Goal: Task Accomplishment & Management: Manage account settings

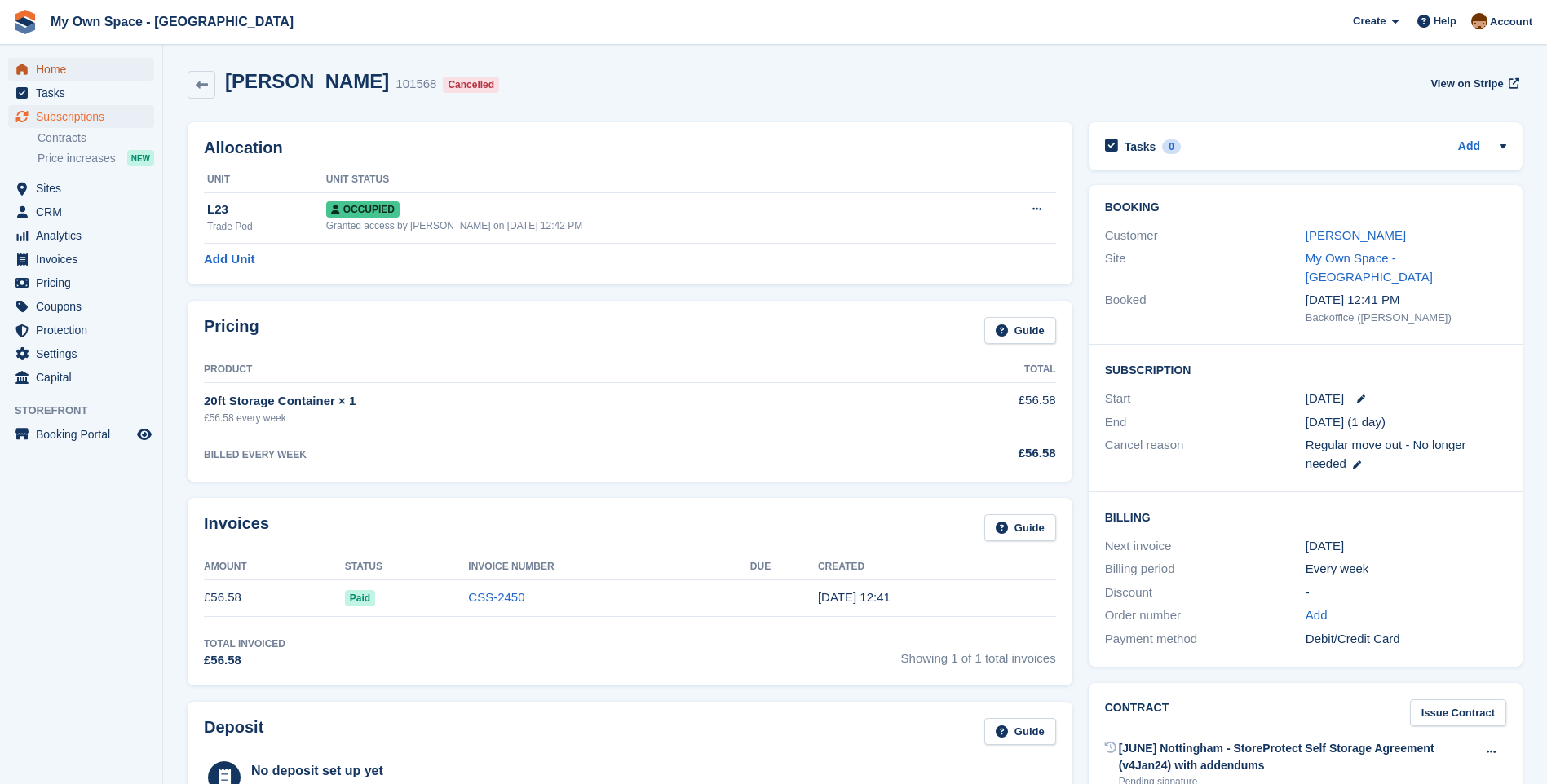
drag, startPoint x: 85, startPoint y: 71, endPoint x: 95, endPoint y: 79, distance: 12.8
click at [85, 71] on span "Home" at bounding box center [85, 69] width 98 height 23
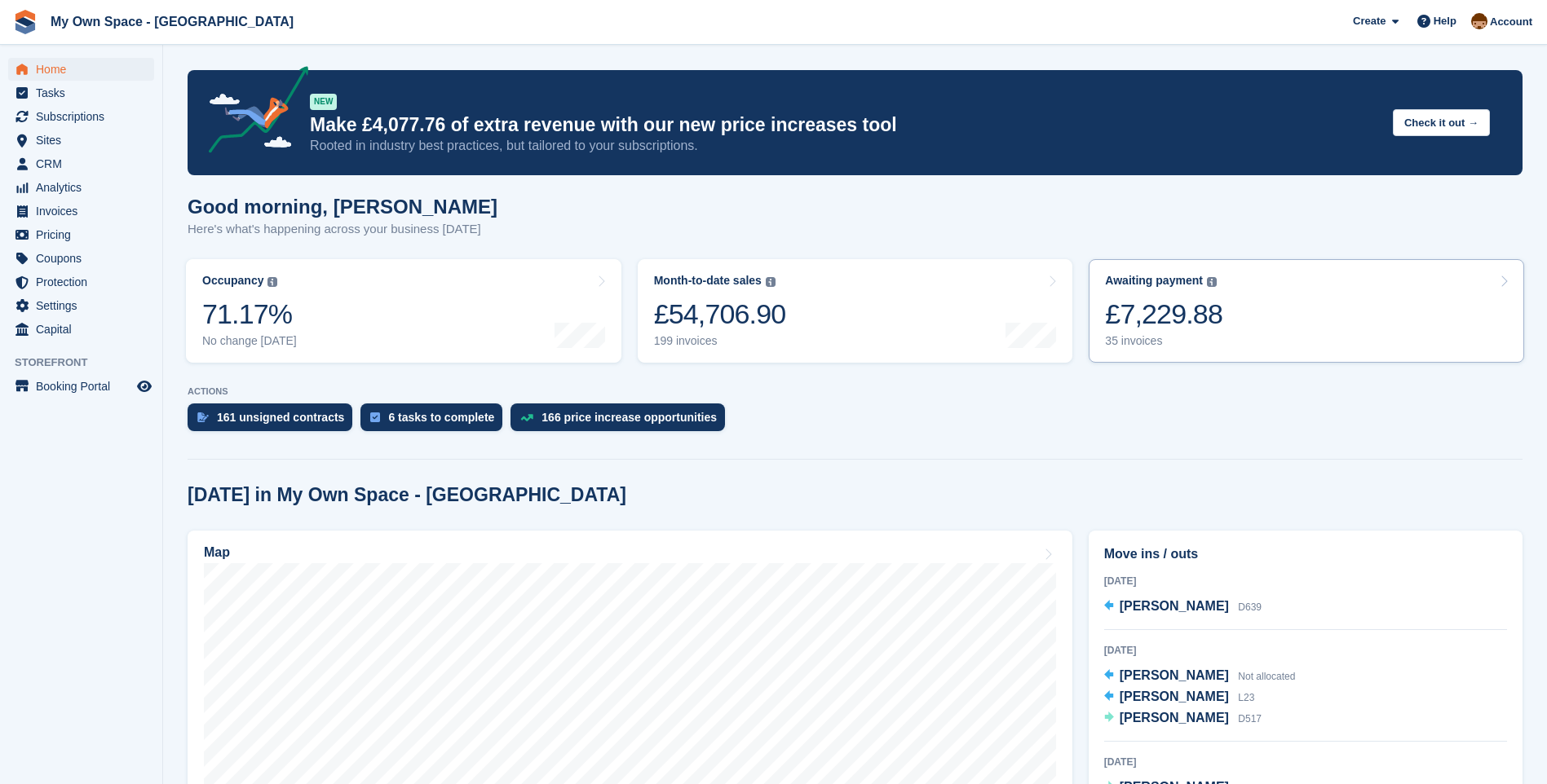
click at [1134, 346] on div "35 invoices" at bounding box center [1163, 341] width 117 height 14
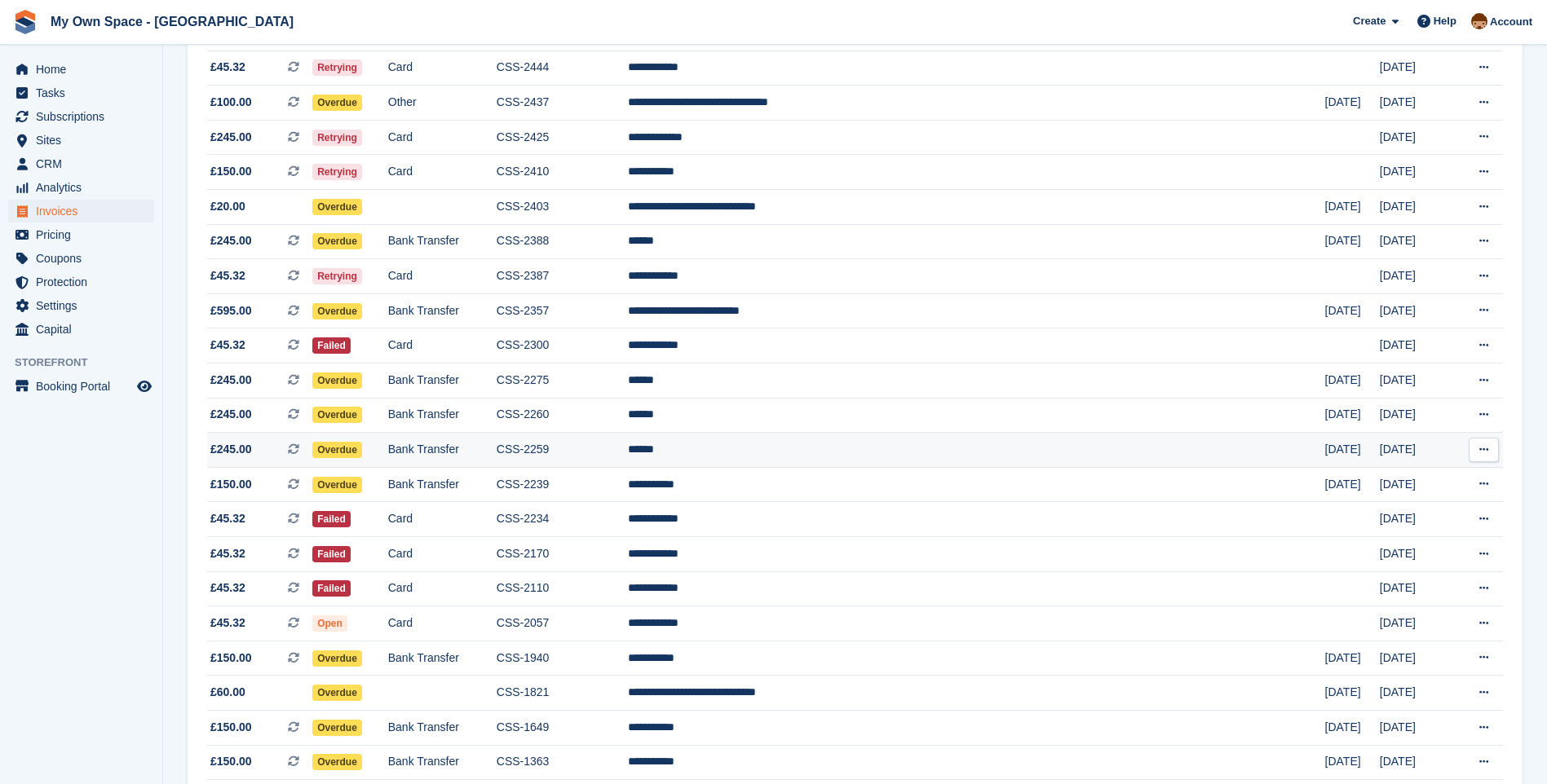
scroll to position [571, 0]
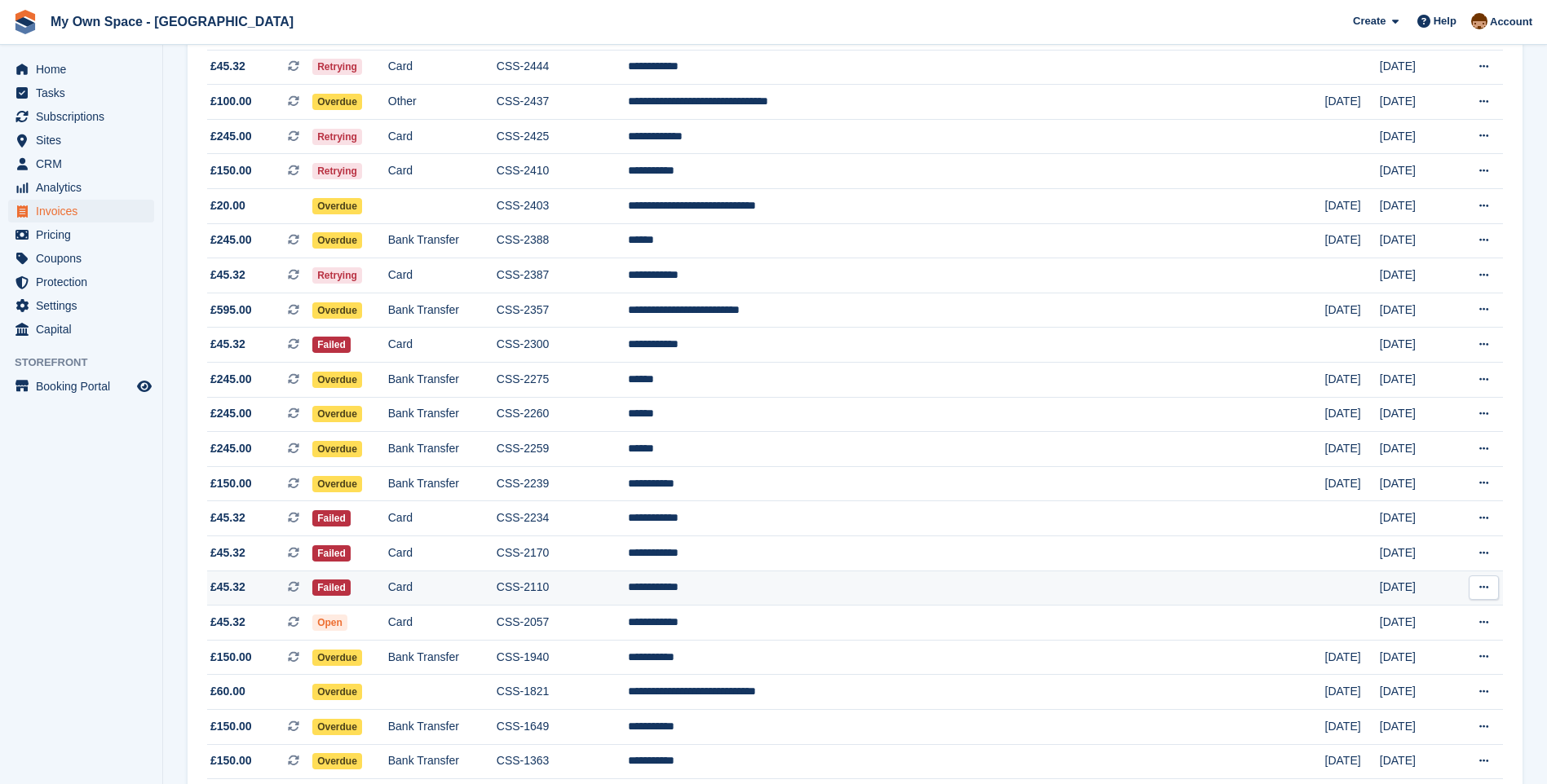
click at [604, 598] on td "CSS-2110" at bounding box center [563, 588] width 131 height 35
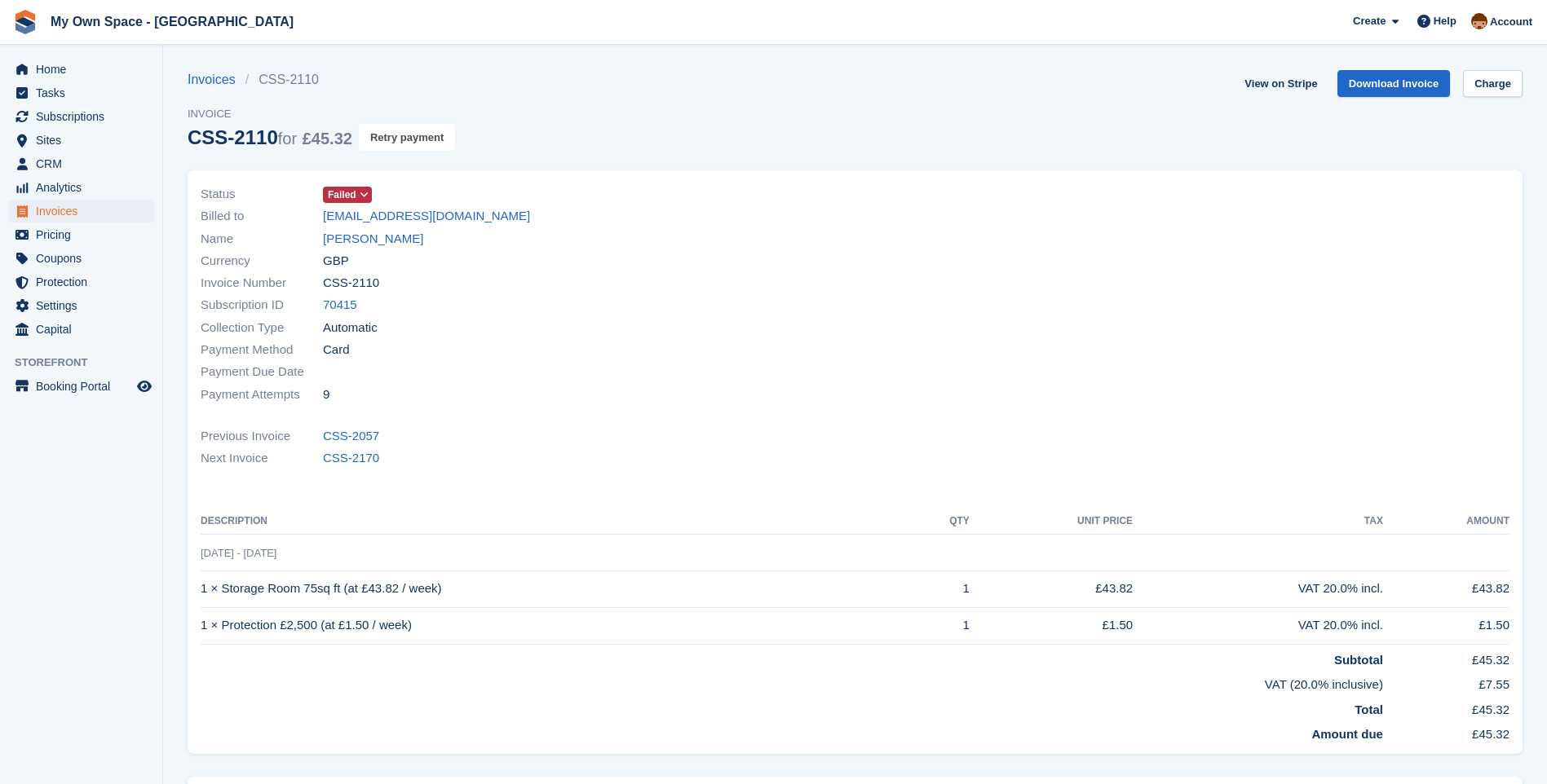
drag, startPoint x: 378, startPoint y: 134, endPoint x: 861, endPoint y: 75, distance: 486.6
click at [378, 134] on button "Retry payment" at bounding box center [407, 137] width 96 height 27
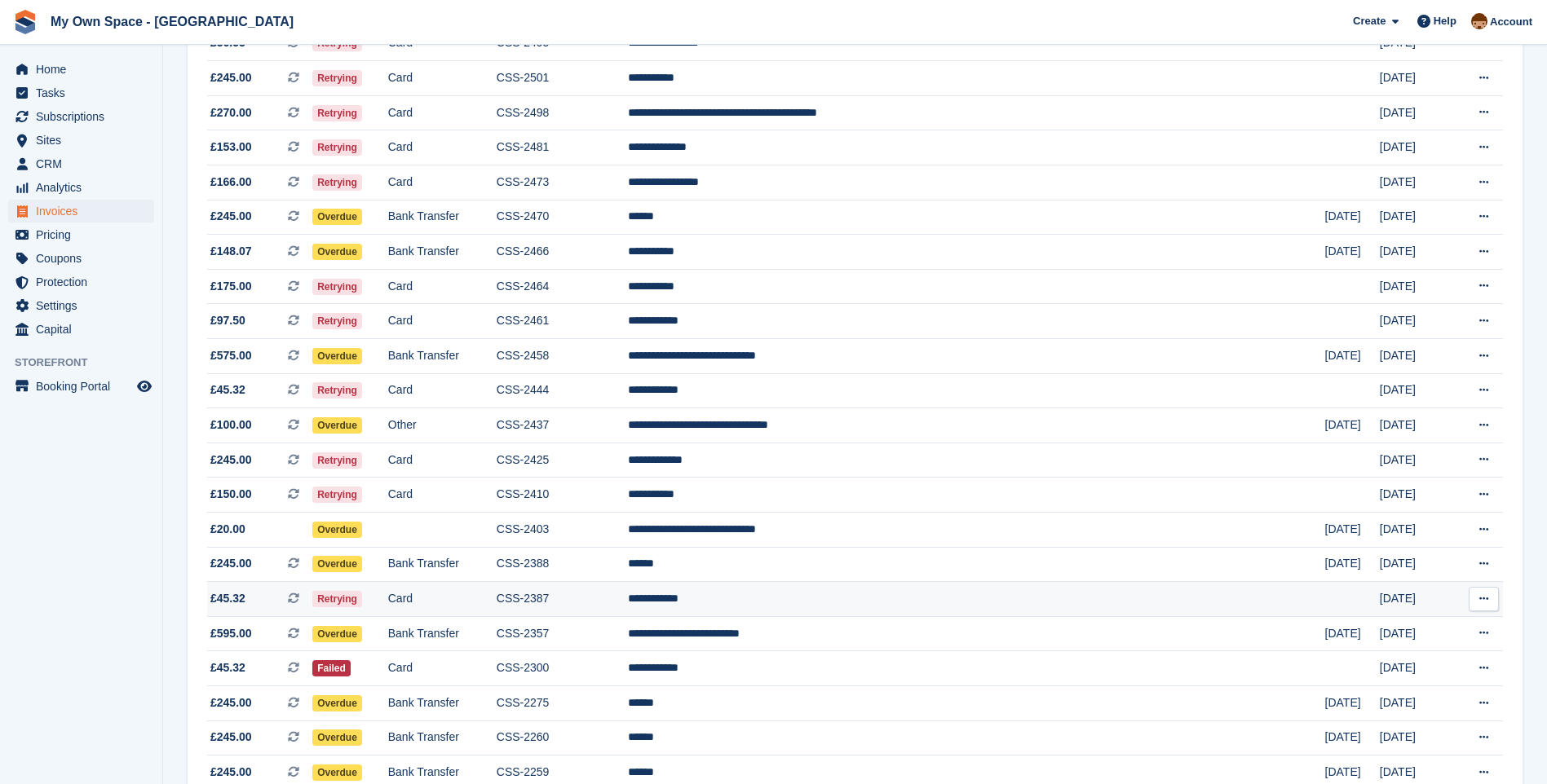
scroll to position [214, 0]
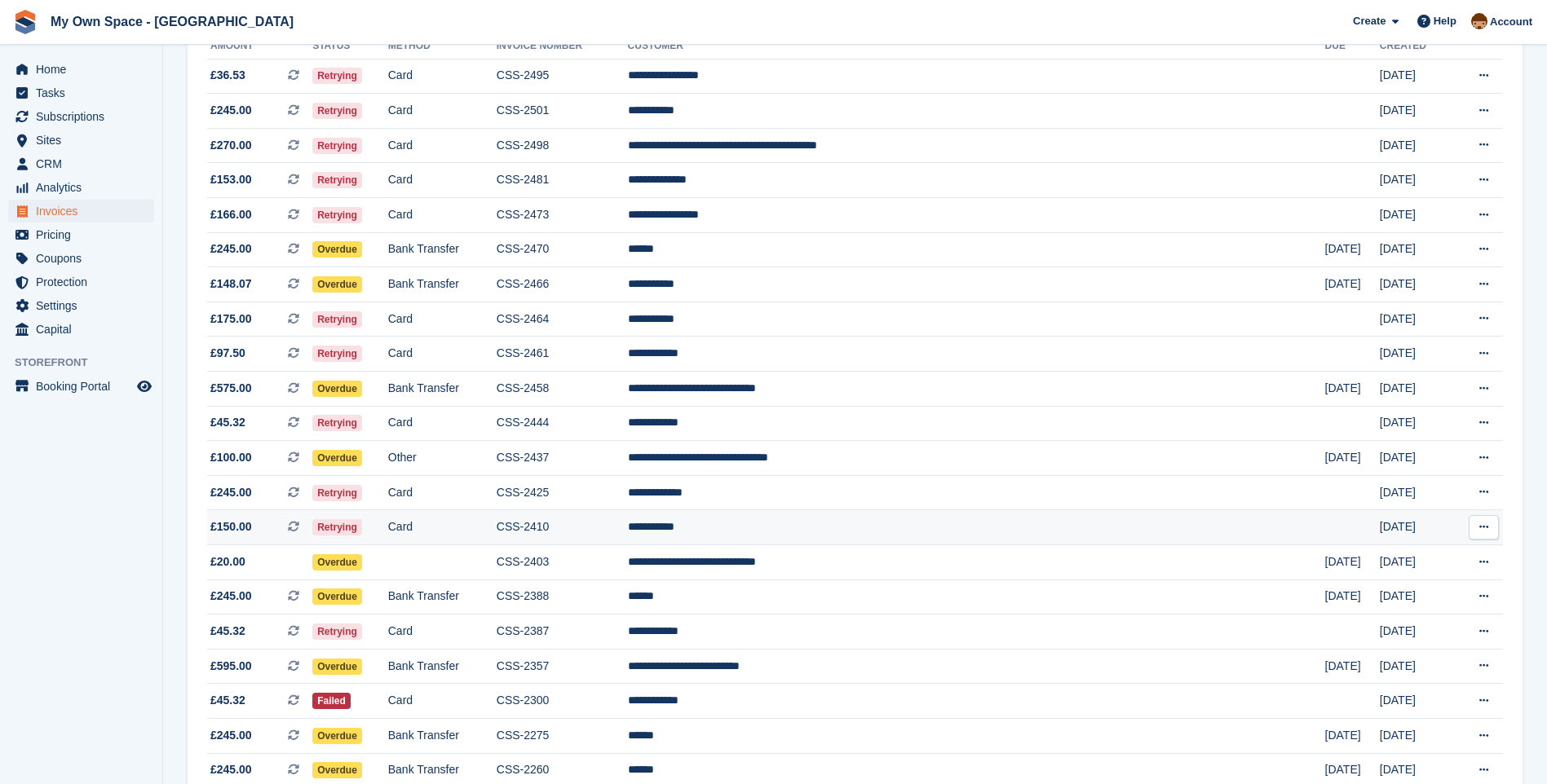
click at [473, 527] on td "Card" at bounding box center [442, 528] width 108 height 35
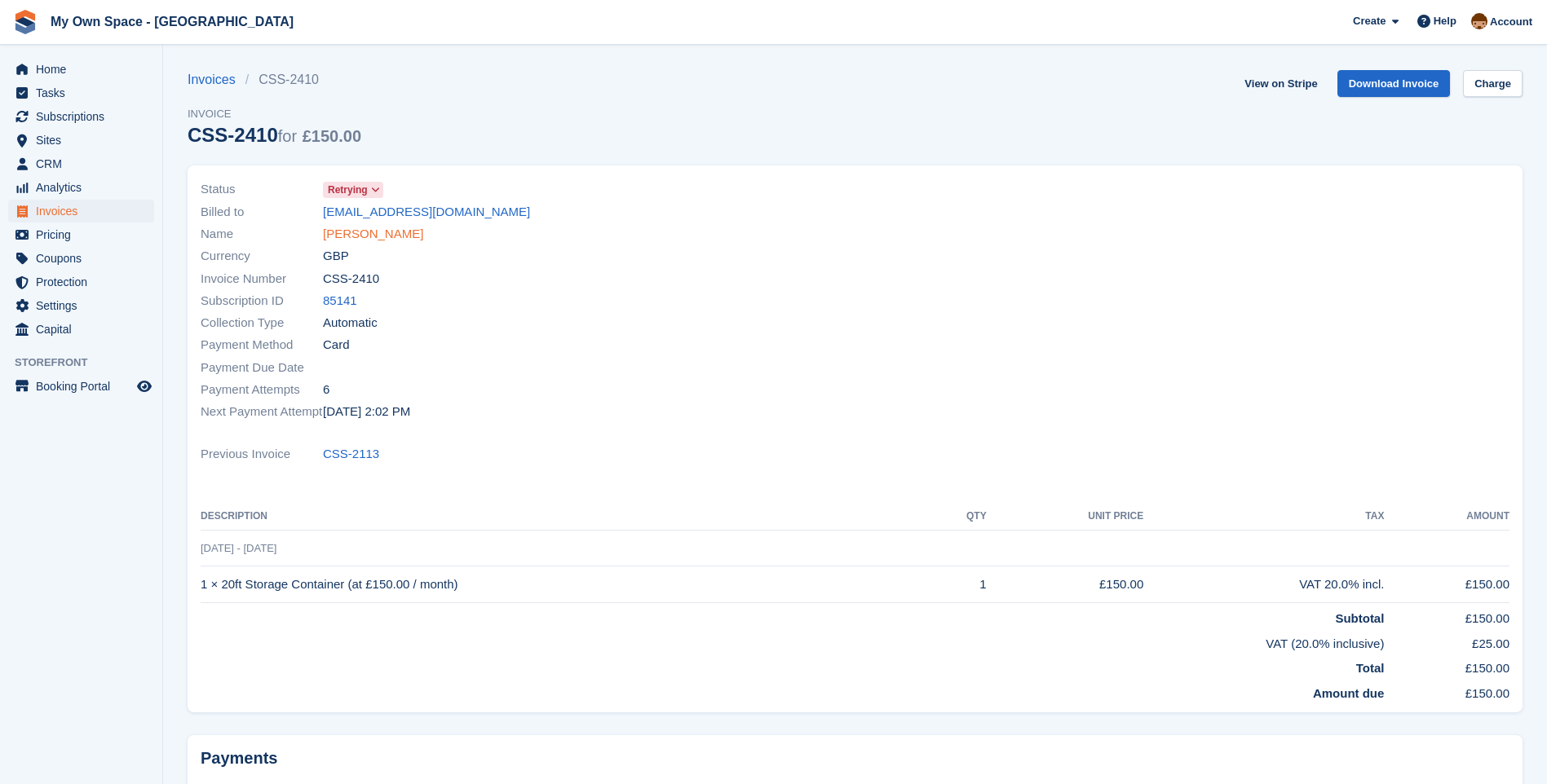
click at [363, 235] on link "[PERSON_NAME]" at bounding box center [373, 234] width 100 height 19
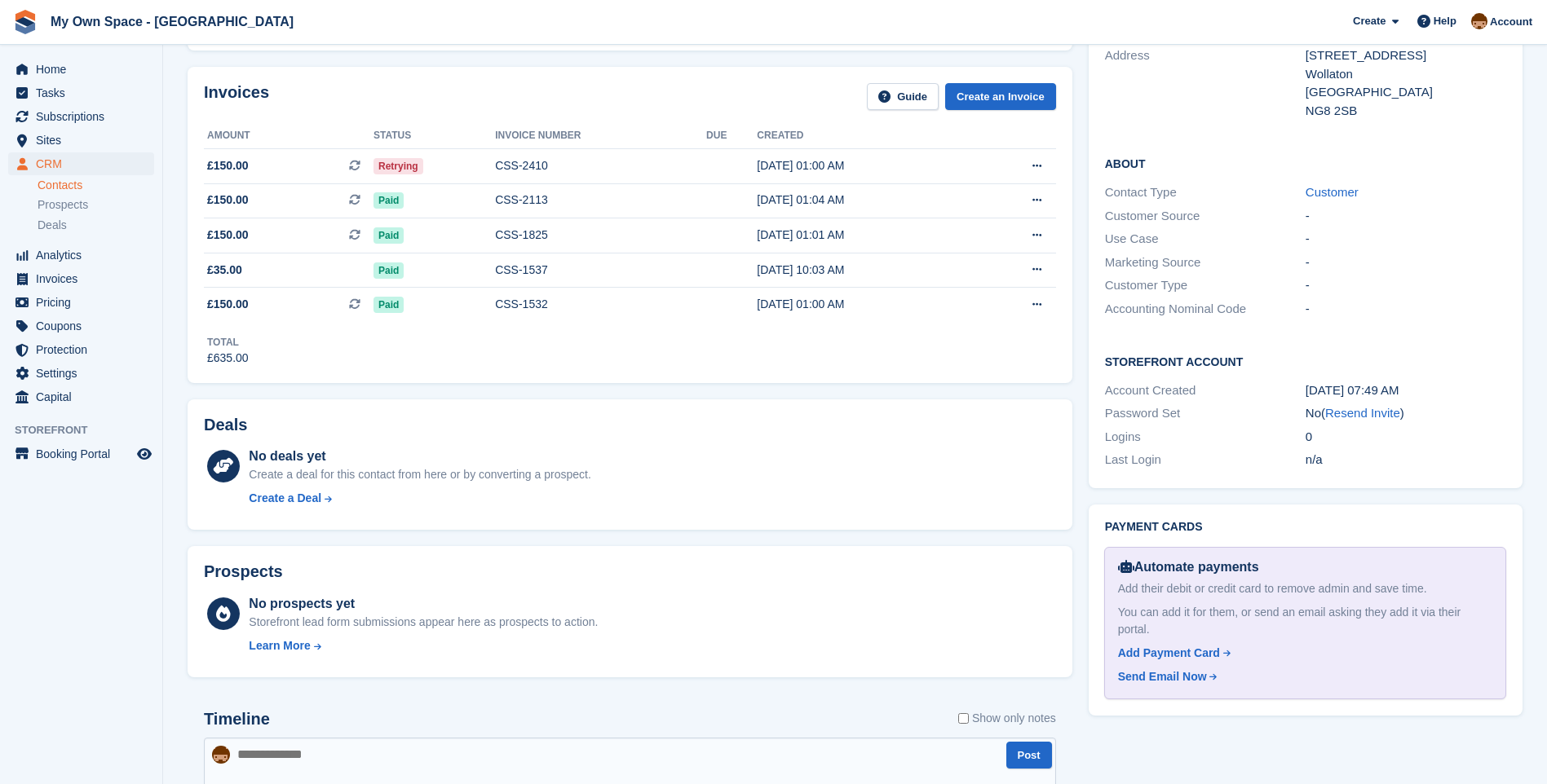
scroll to position [489, 0]
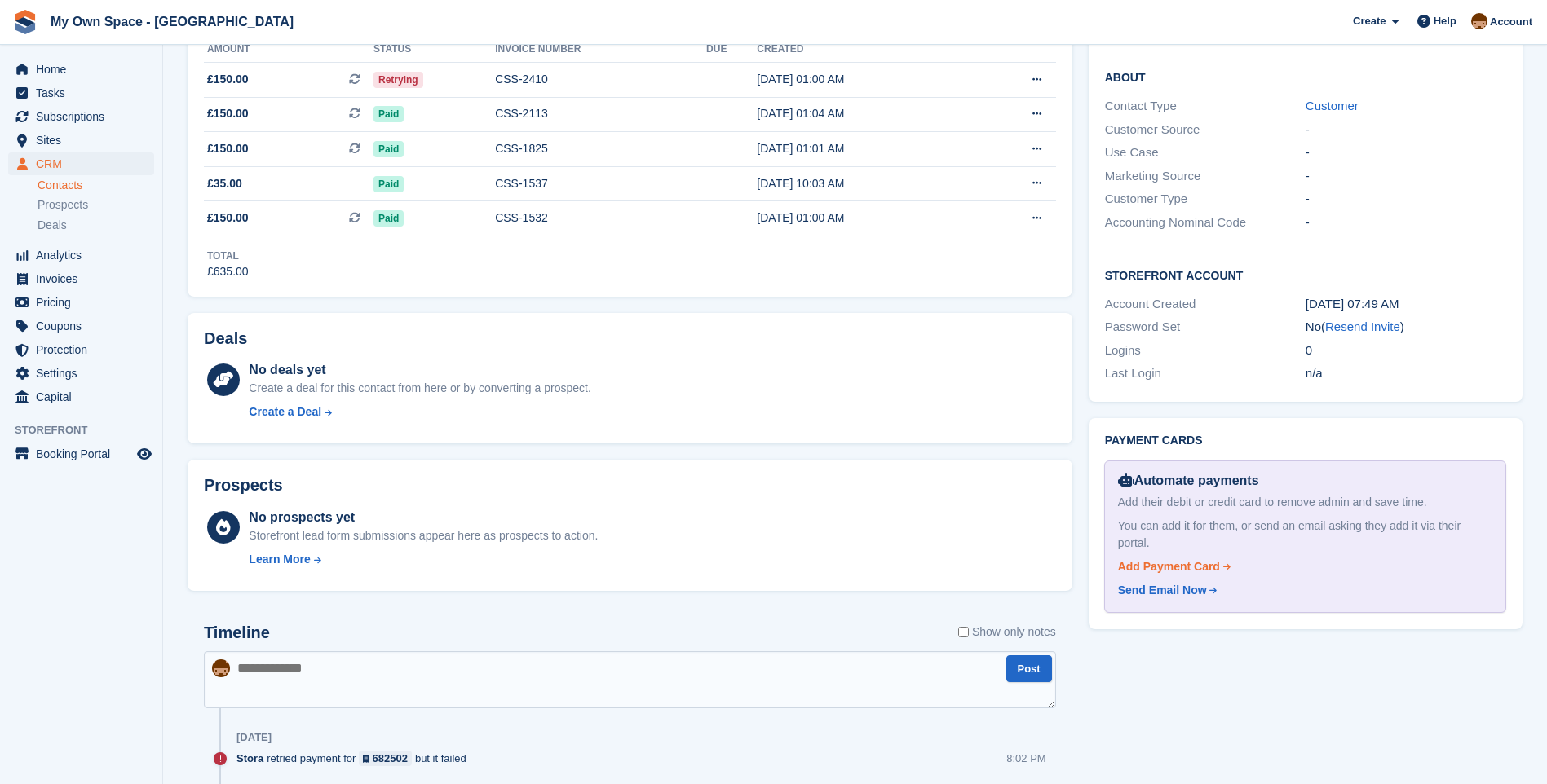
click at [1178, 559] on div "Add Payment Card" at bounding box center [1169, 567] width 102 height 17
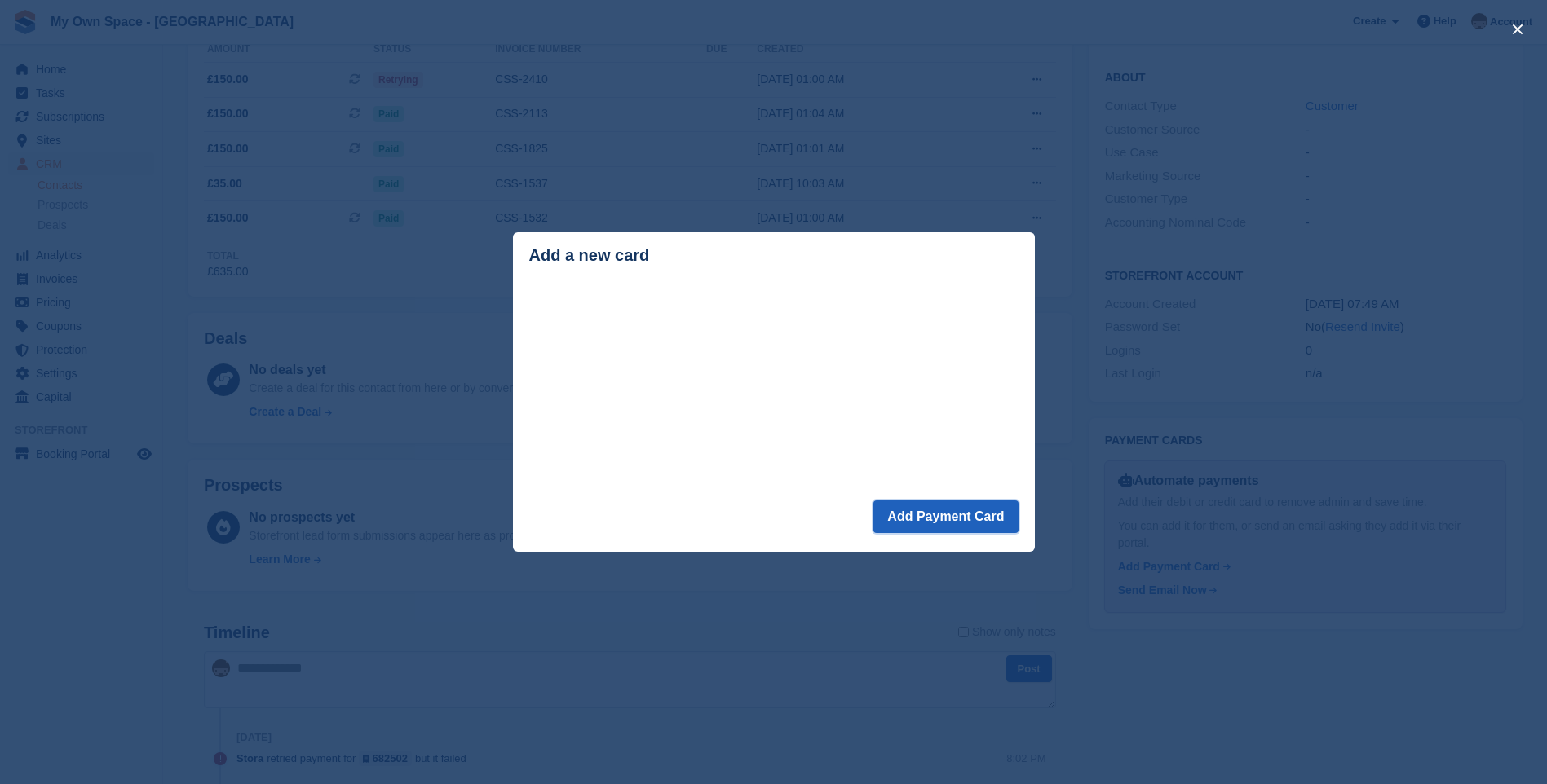
click at [938, 514] on button "Add Payment Card" at bounding box center [945, 517] width 145 height 33
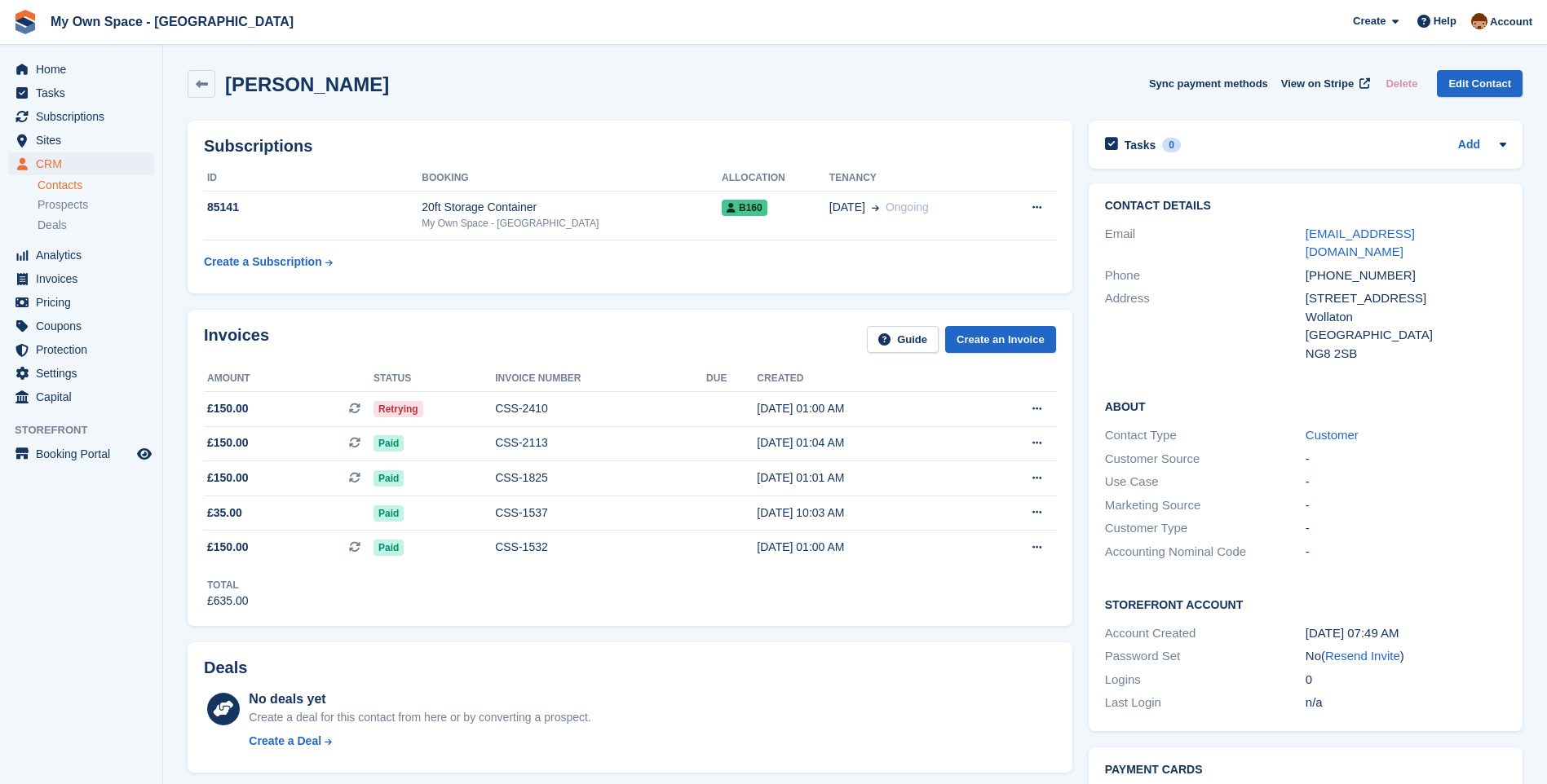
scroll to position [325, 0]
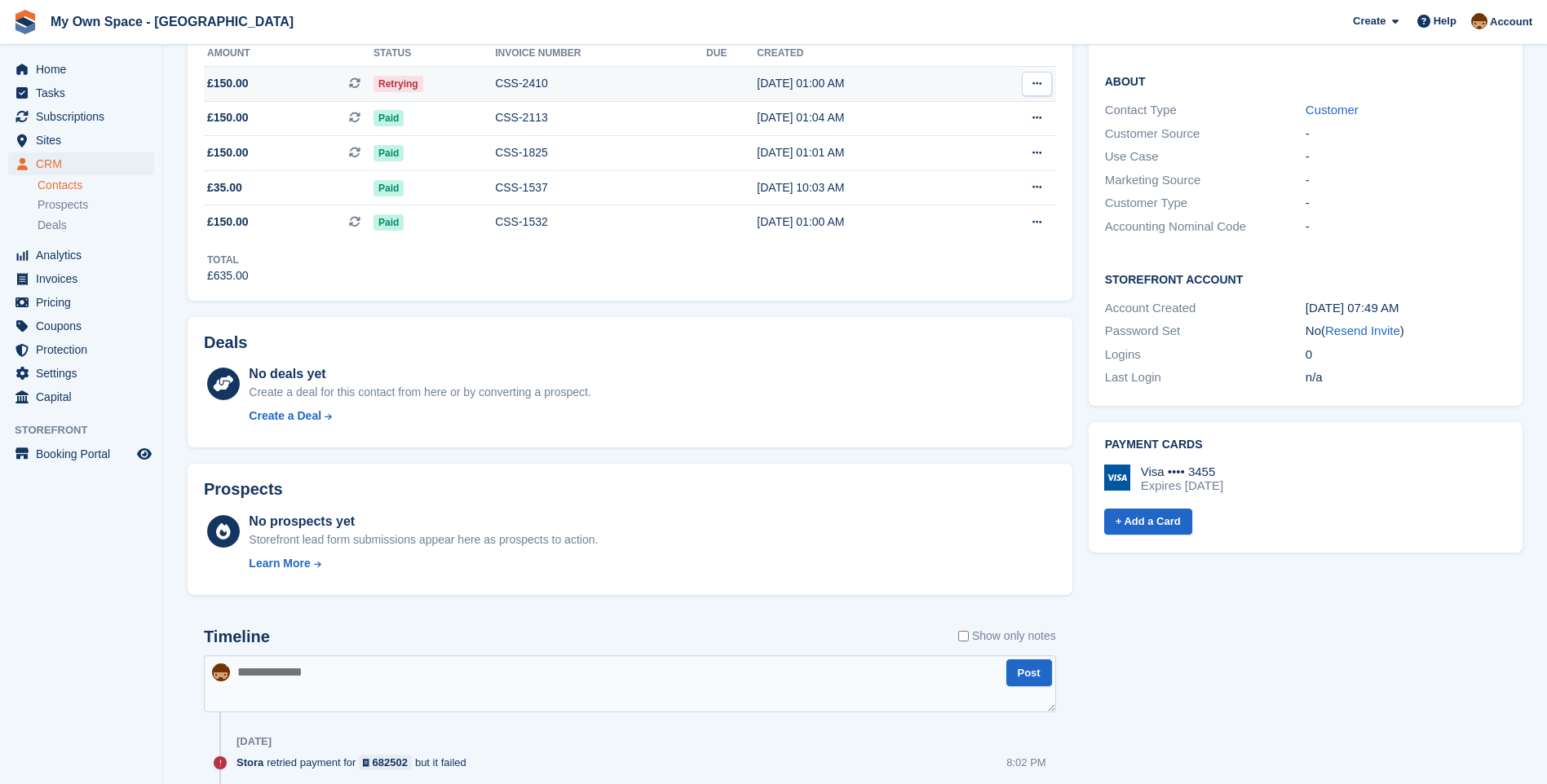
click at [505, 82] on div "CSS-2410" at bounding box center [601, 84] width 211 height 17
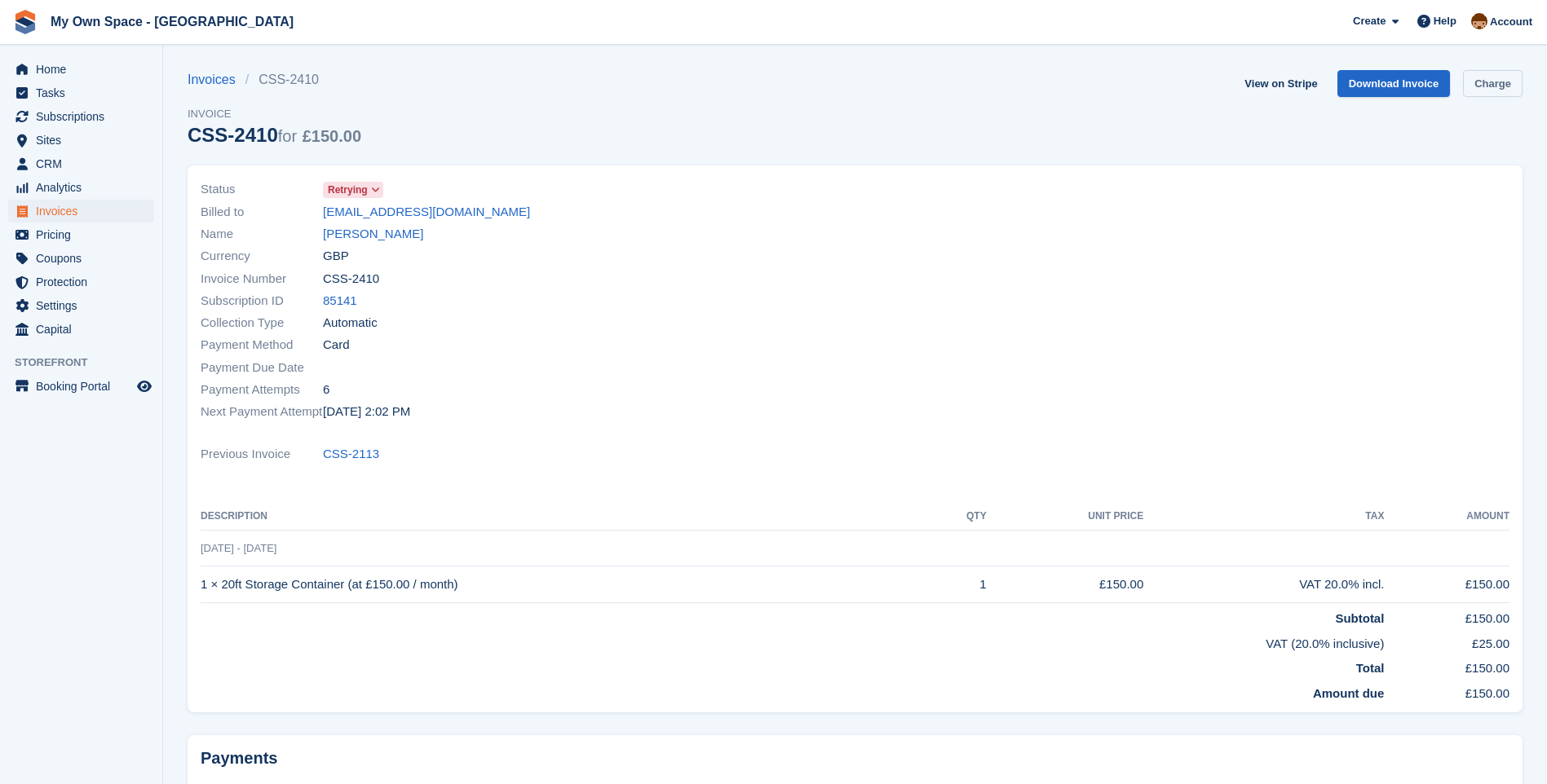
click at [1513, 79] on link "Charge" at bounding box center [1493, 84] width 60 height 27
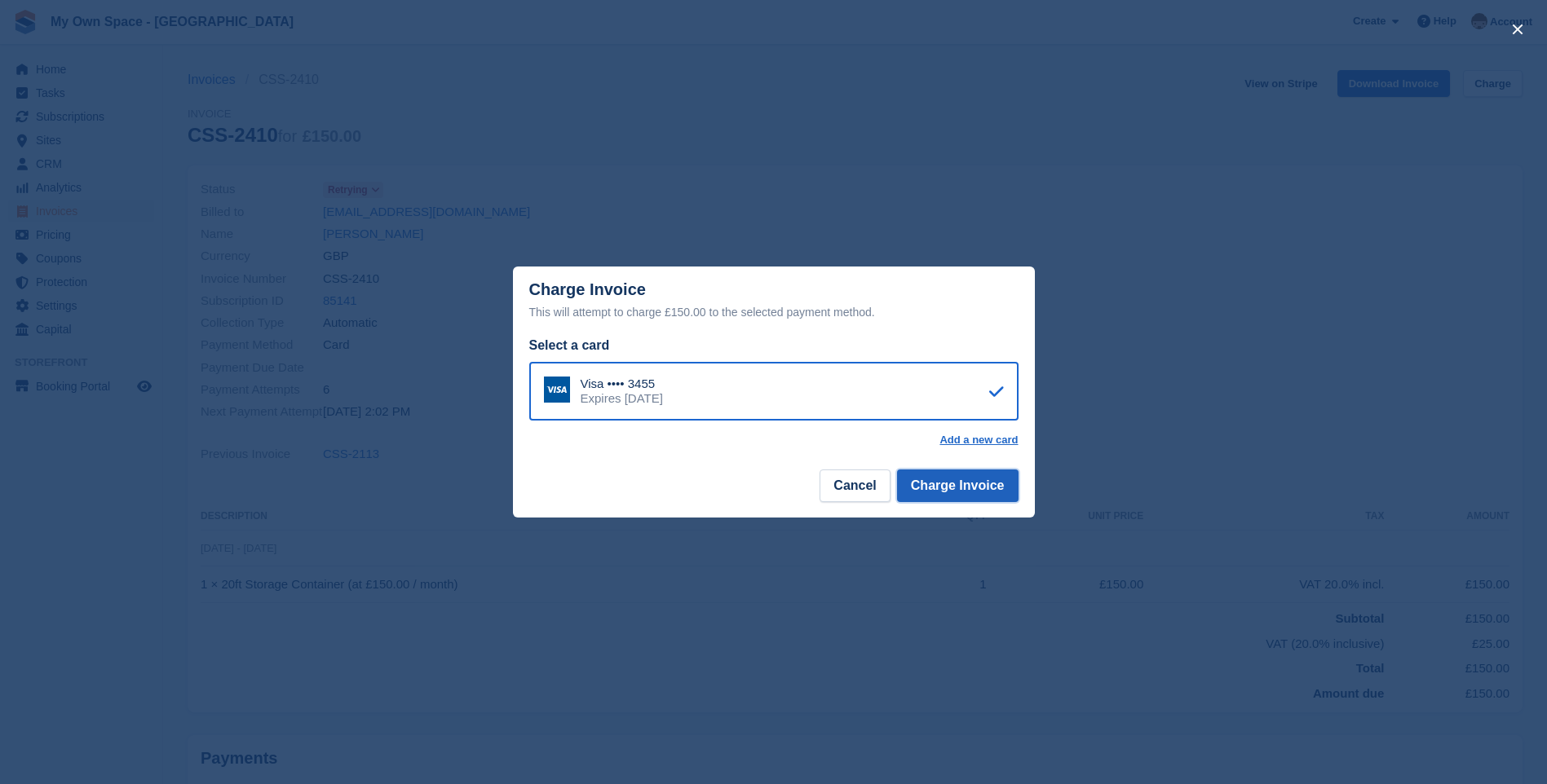
click at [933, 487] on button "Charge Invoice" at bounding box center [958, 486] width 122 height 33
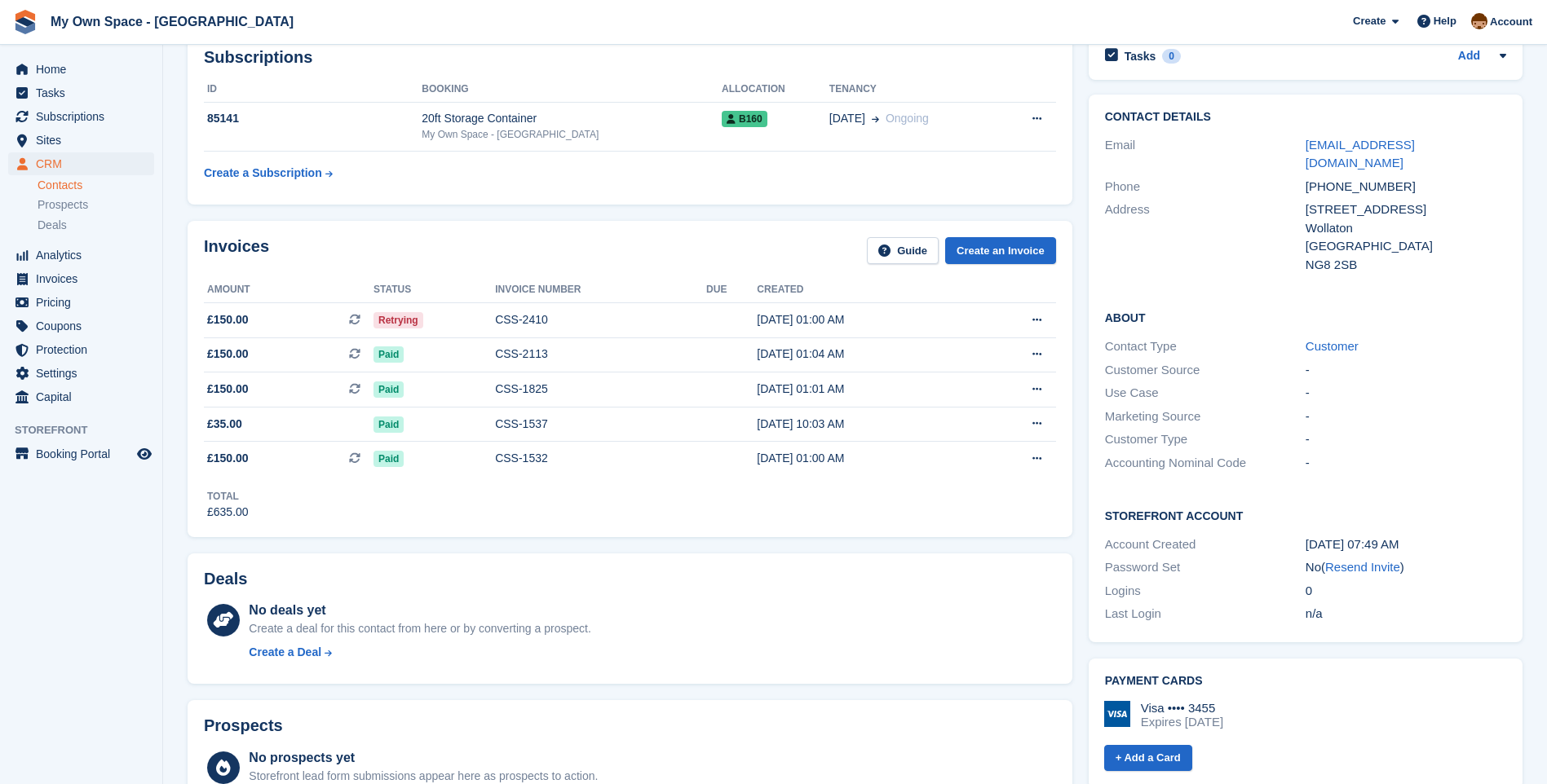
scroll to position [81, 0]
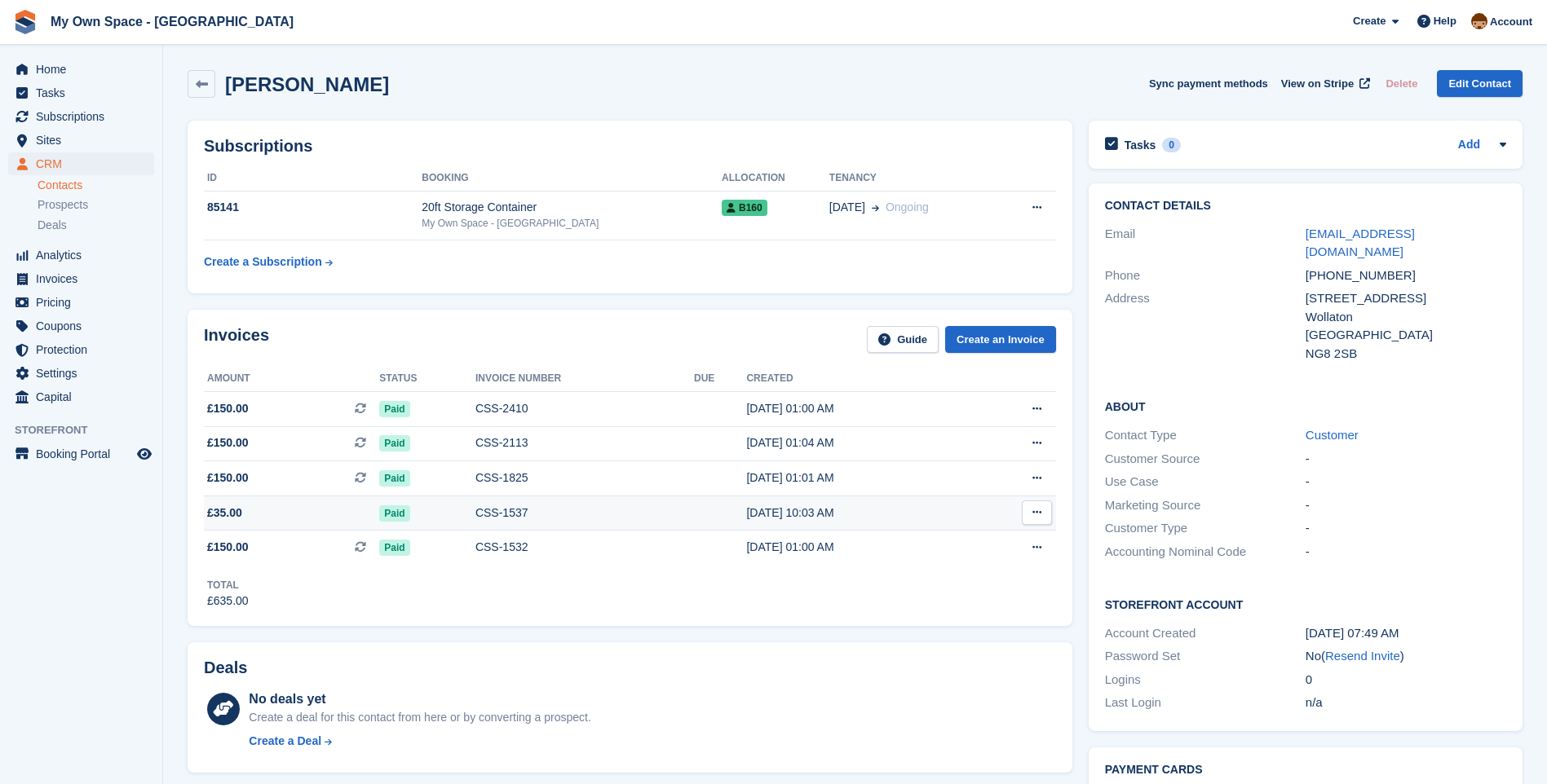
scroll to position [81, 0]
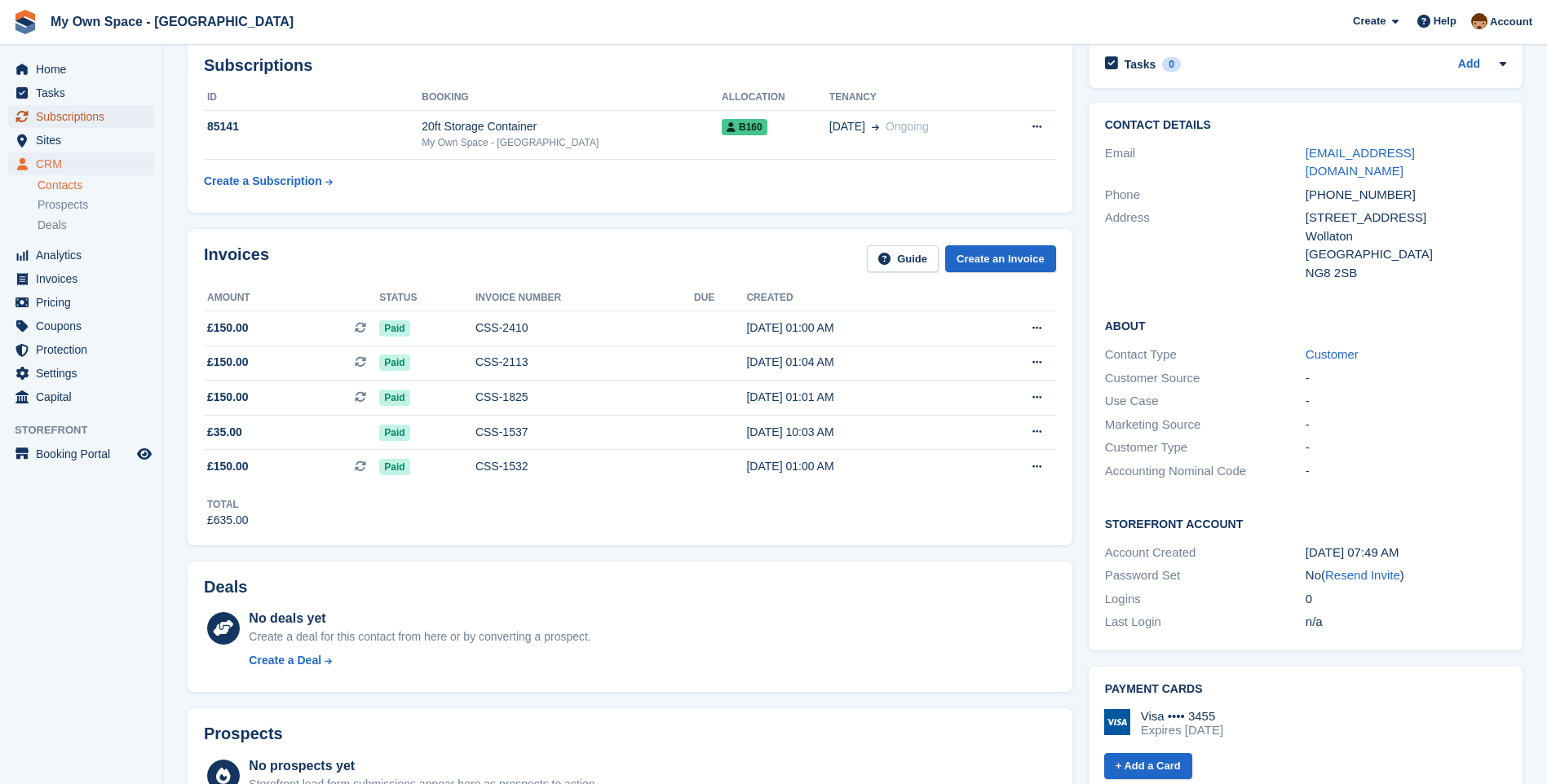
click at [98, 114] on span "Subscriptions" at bounding box center [85, 116] width 98 height 23
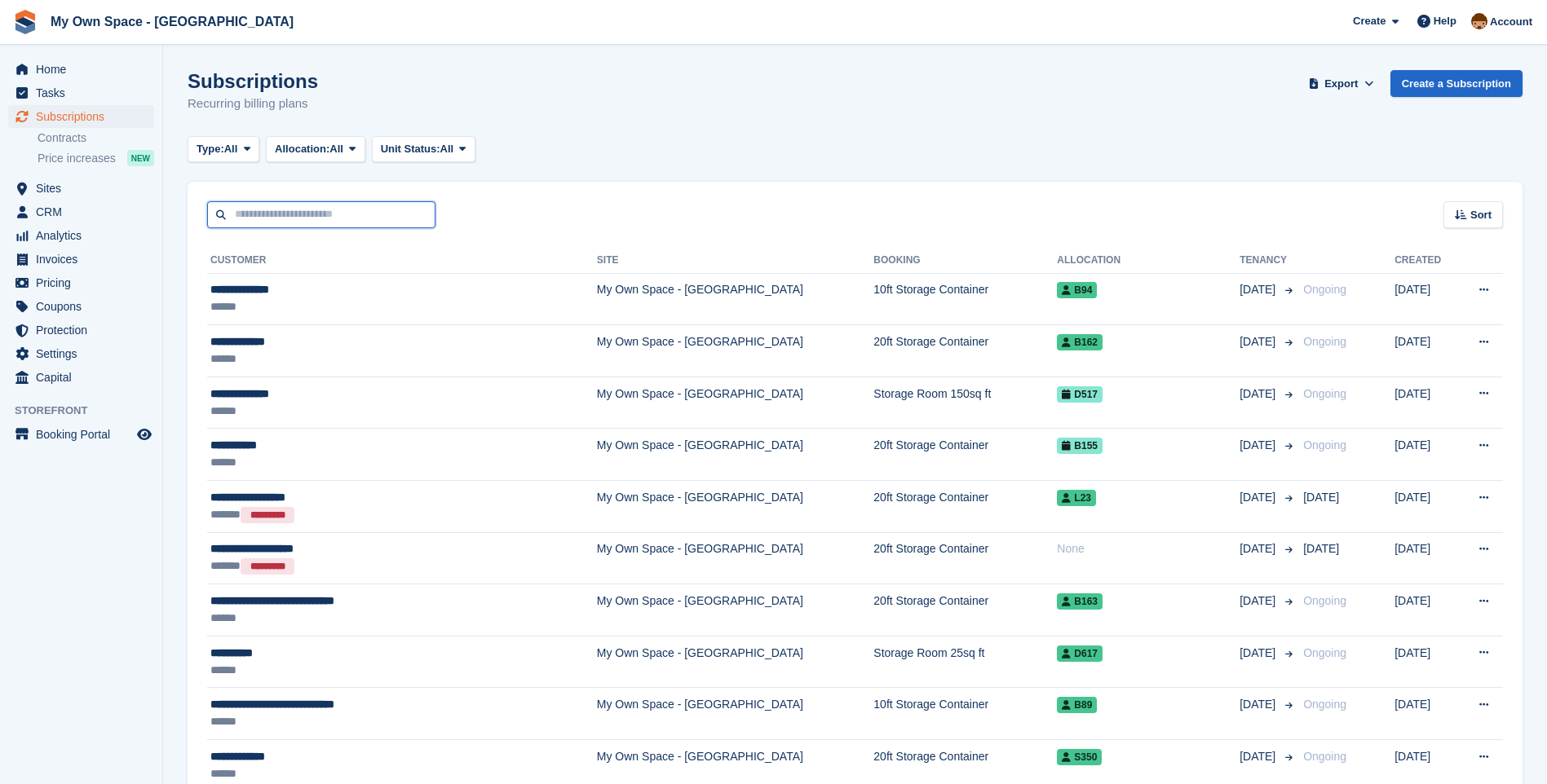
click at [271, 218] on input "text" at bounding box center [321, 215] width 228 height 27
type input "******"
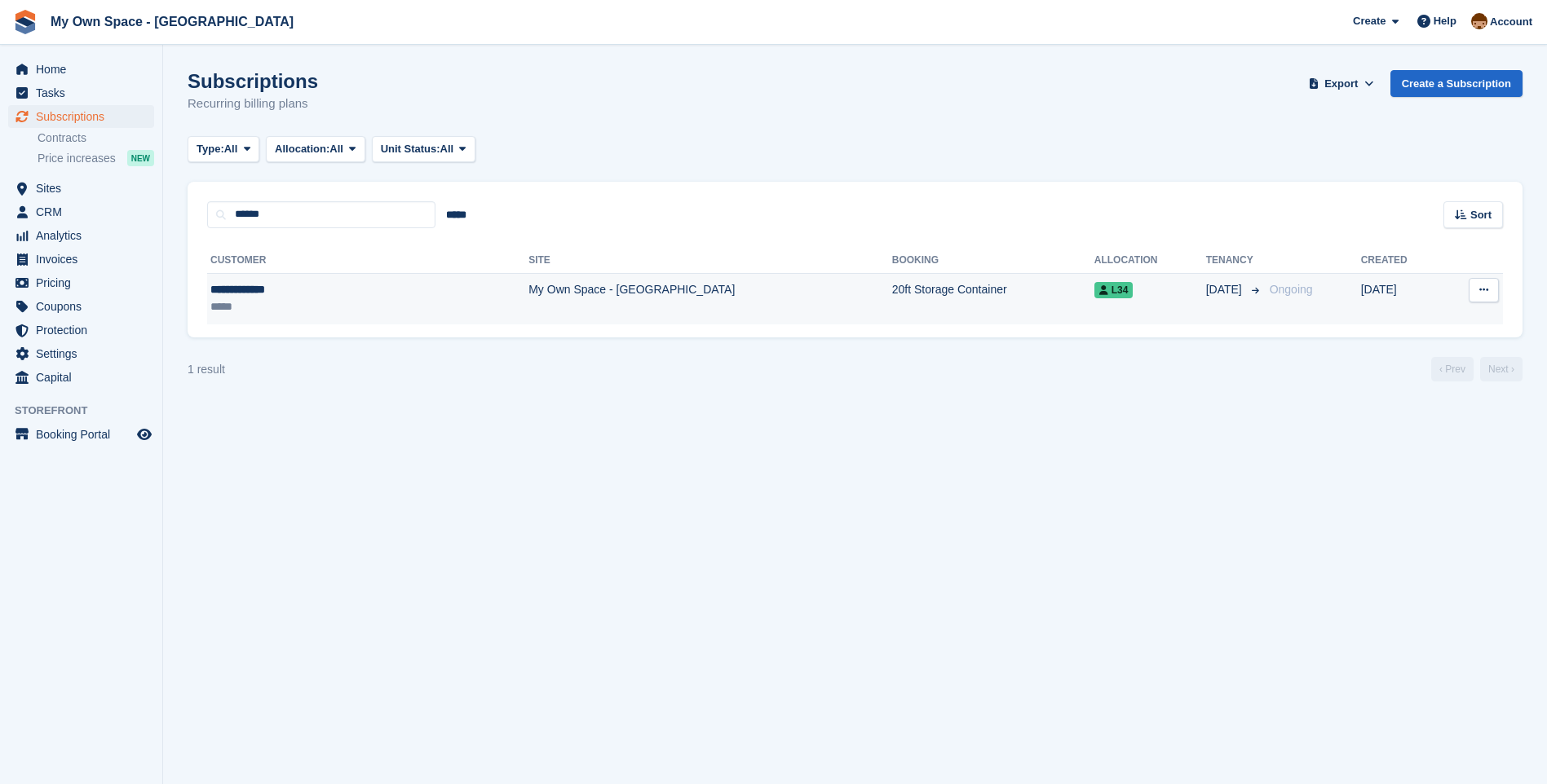
click at [529, 296] on td "My Own Space - [GEOGRAPHIC_DATA]" at bounding box center [711, 299] width 364 height 52
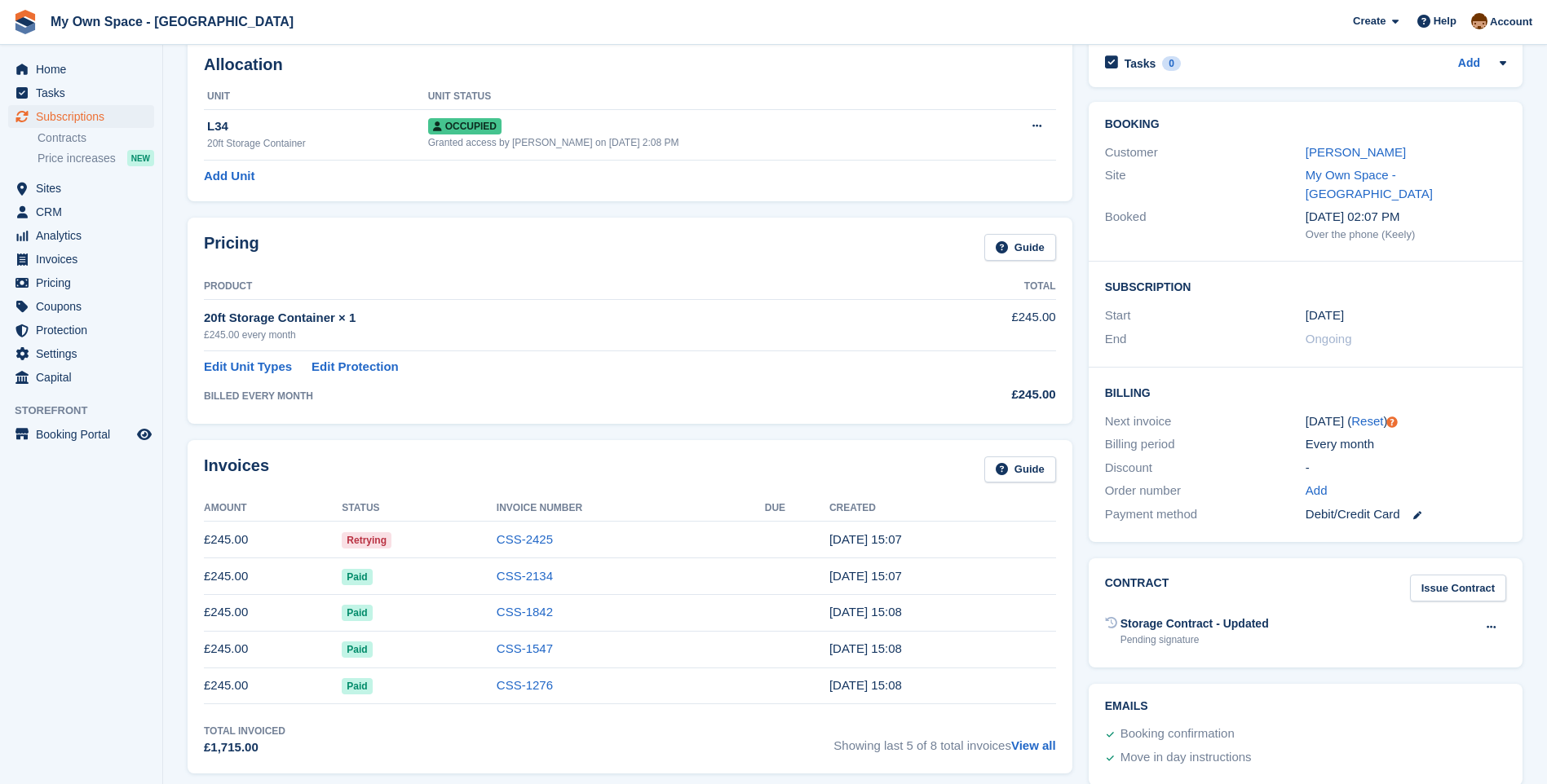
scroll to position [244, 0]
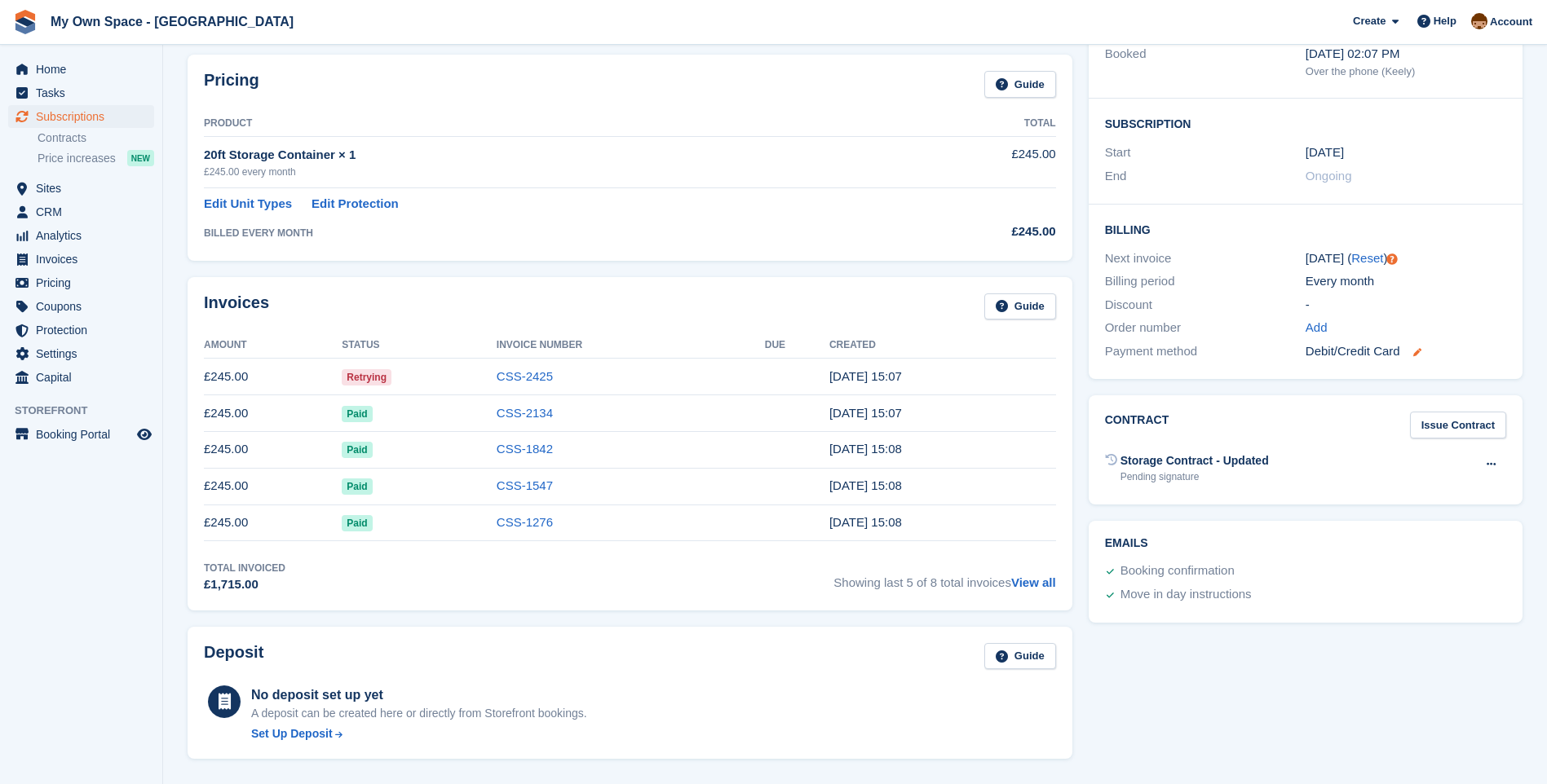
click at [1420, 348] on icon at bounding box center [1417, 352] width 8 height 8
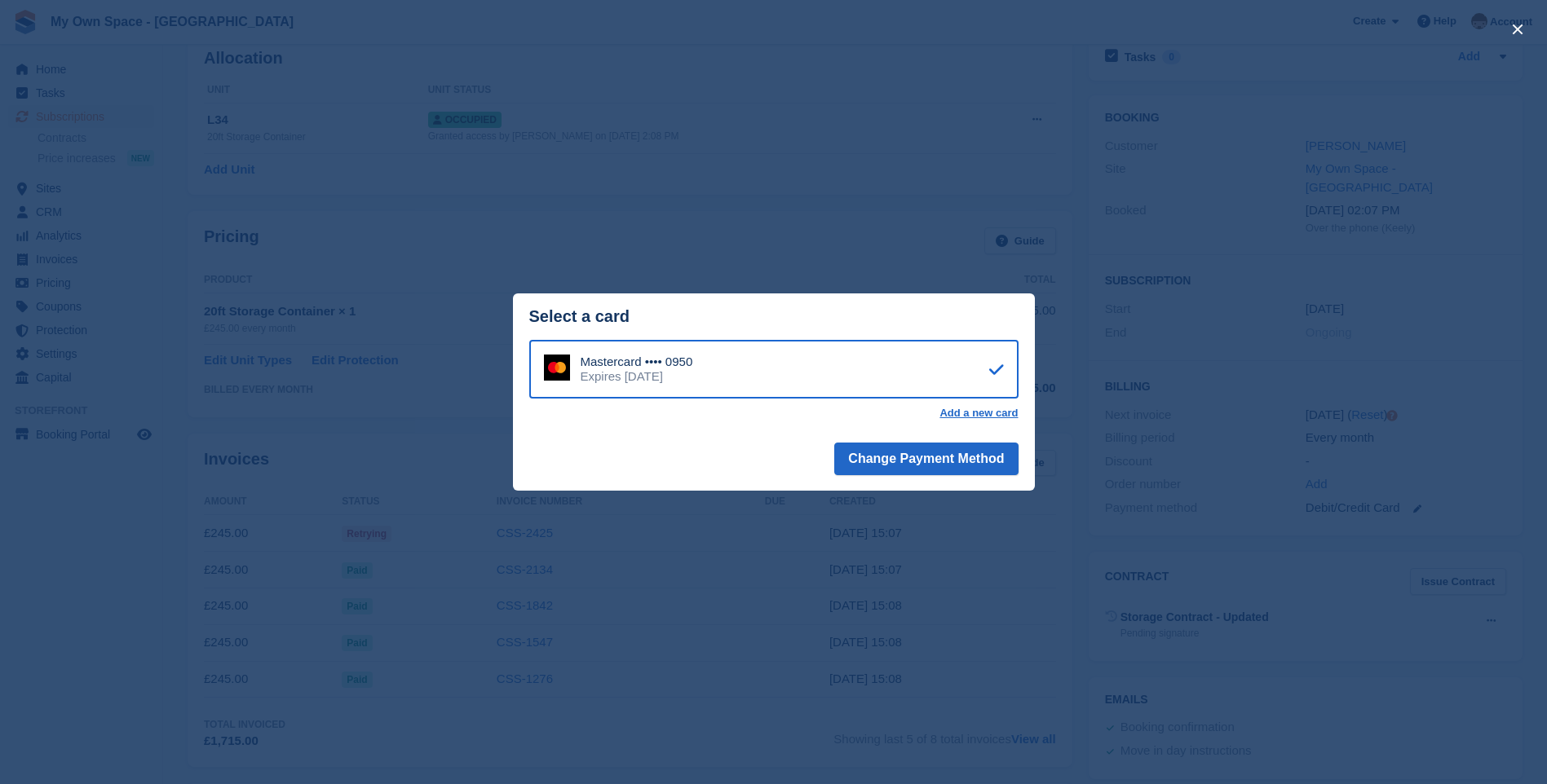
scroll to position [0, 0]
click at [1517, 26] on button "close" at bounding box center [1518, 29] width 26 height 26
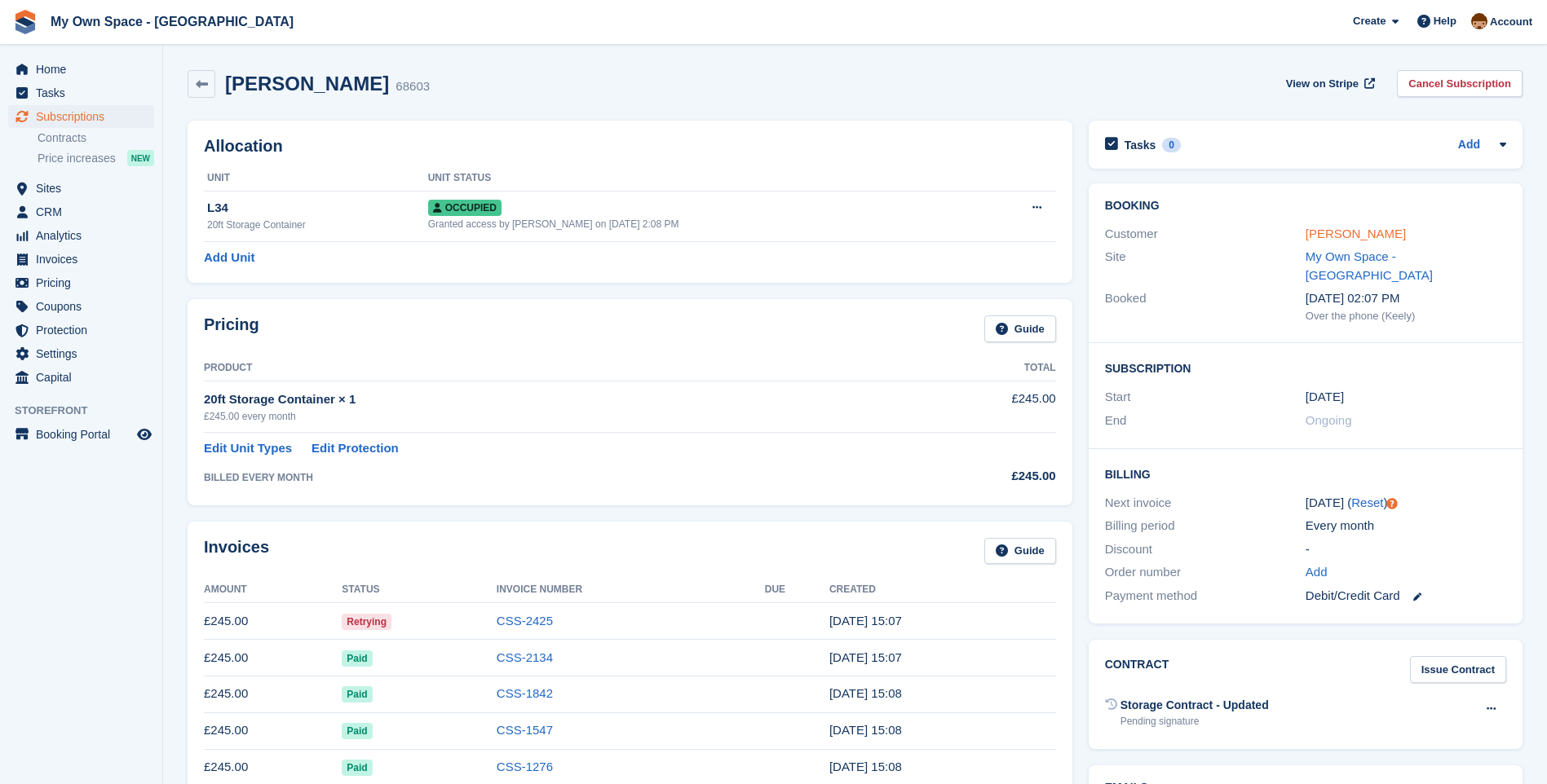
click at [1335, 230] on link "Masood Kallis" at bounding box center [1356, 233] width 100 height 14
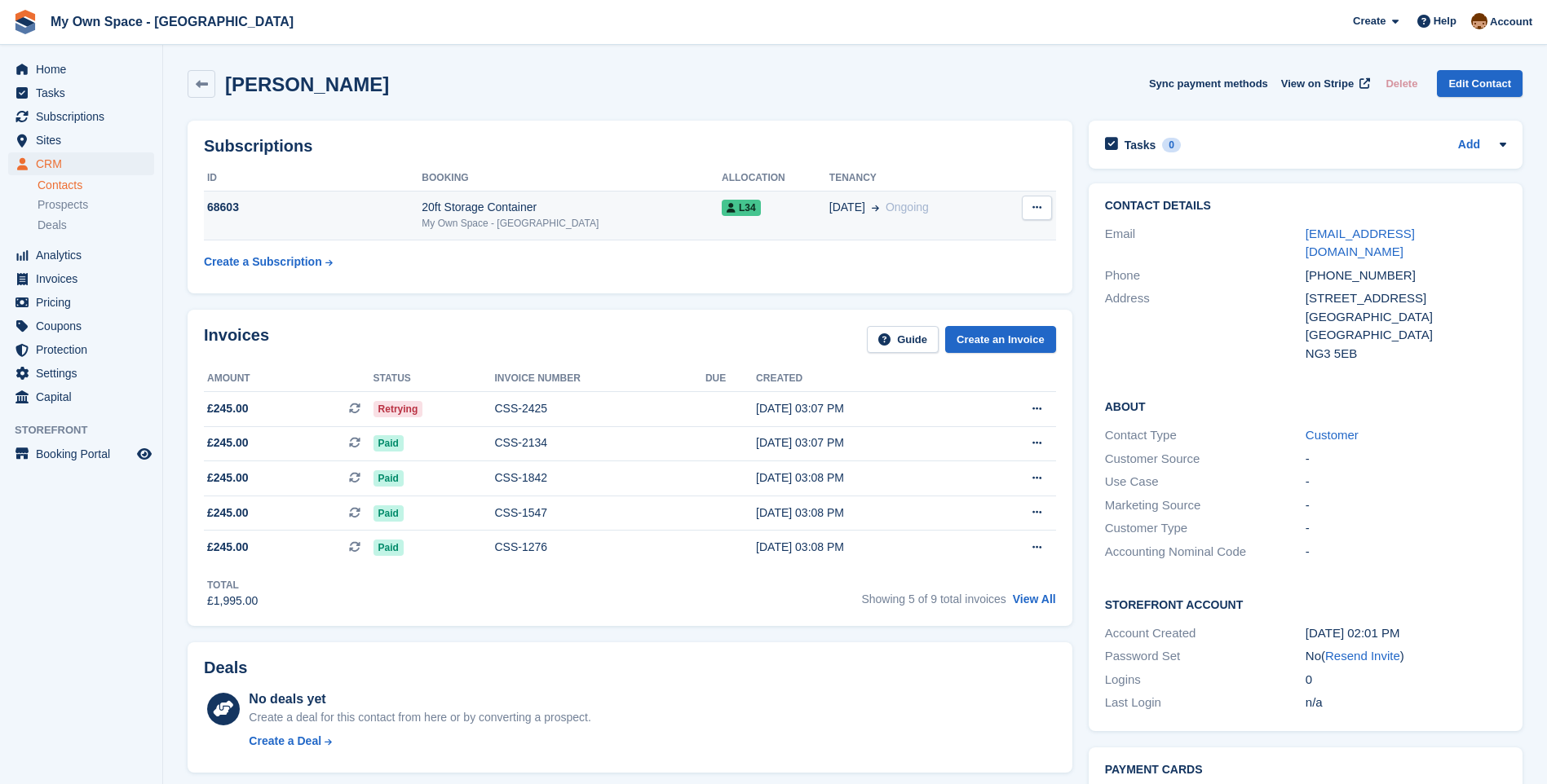
click at [422, 229] on td "68603" at bounding box center [313, 215] width 218 height 50
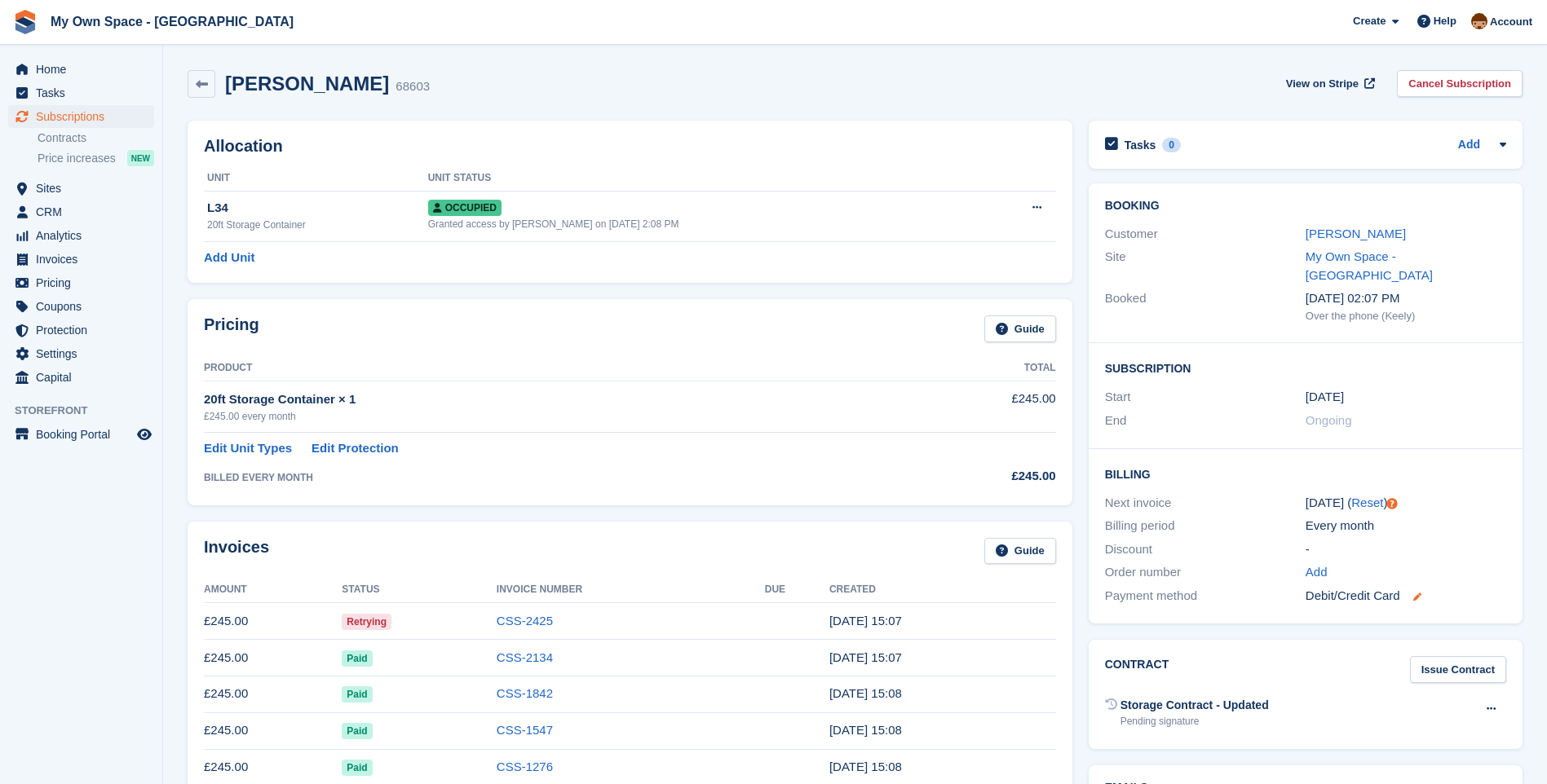
click at [1419, 592] on icon at bounding box center [1417, 596] width 8 height 8
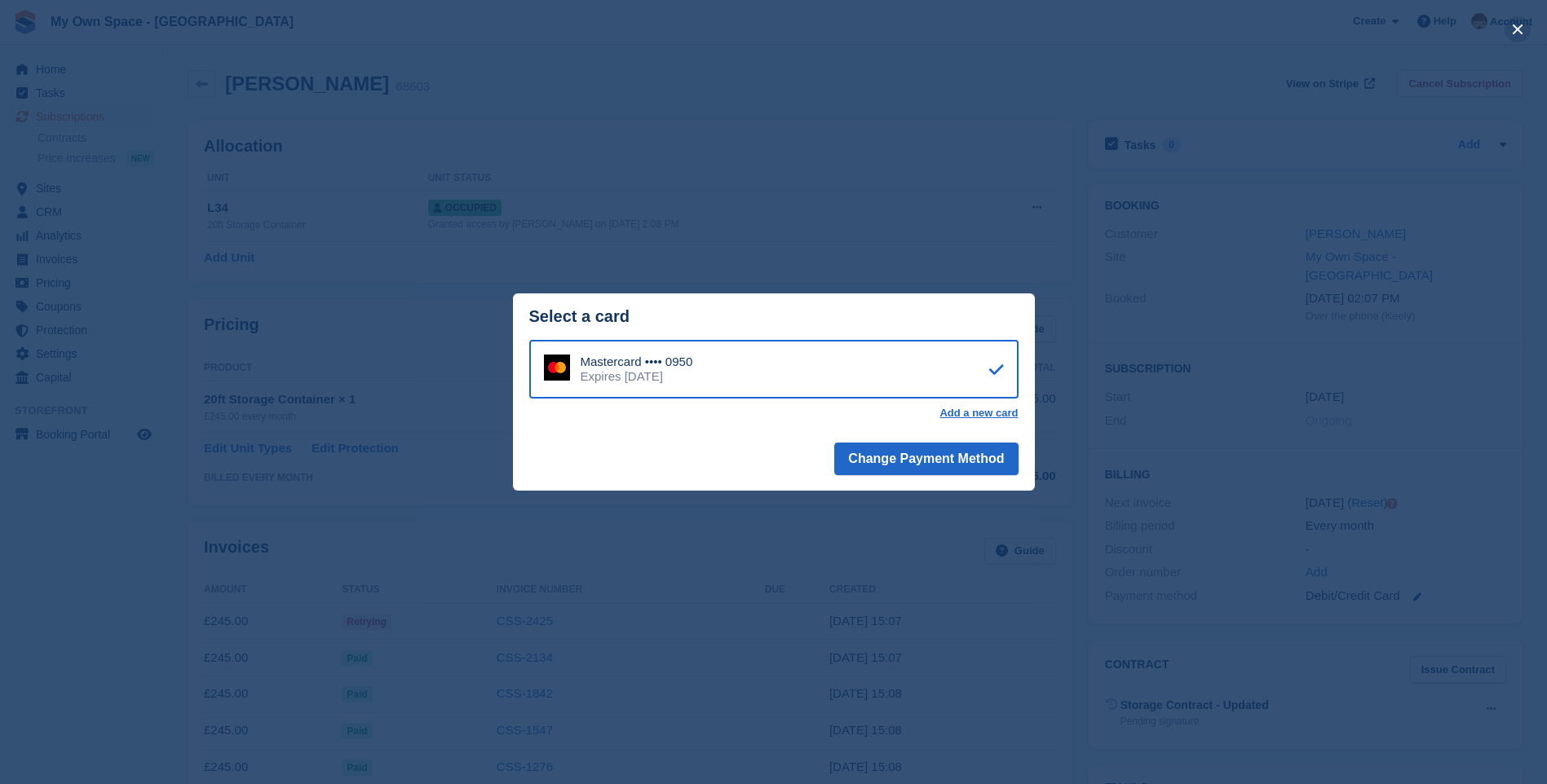
click at [1521, 23] on button "close" at bounding box center [1518, 29] width 26 height 26
